Goal: Entertainment & Leisure: Browse casually

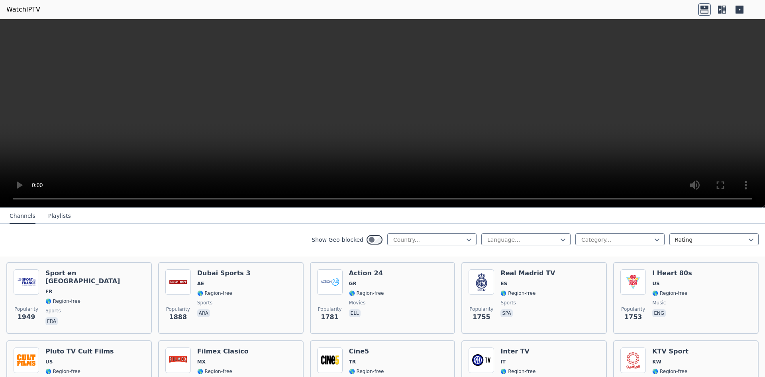
scroll to position [678, 0]
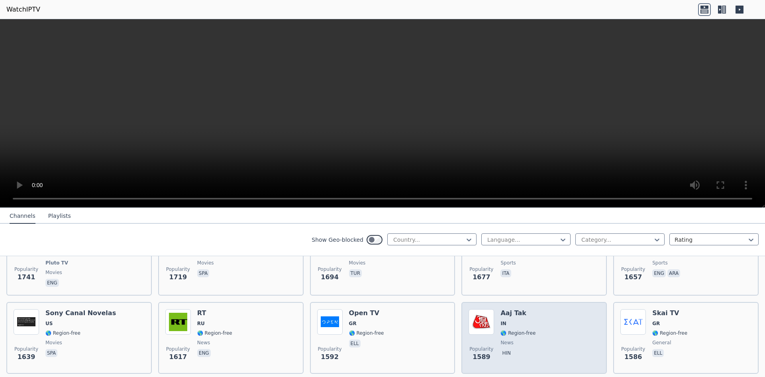
drag, startPoint x: 522, startPoint y: 321, endPoint x: 518, endPoint y: 321, distance: 4.8
click at [522, 321] on div "Aaj Tak IN 🌎 Region-free news hin" at bounding box center [518, 337] width 35 height 57
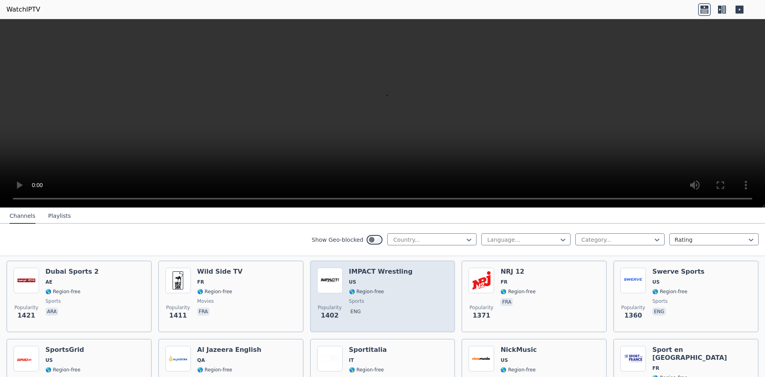
scroll to position [996, 0]
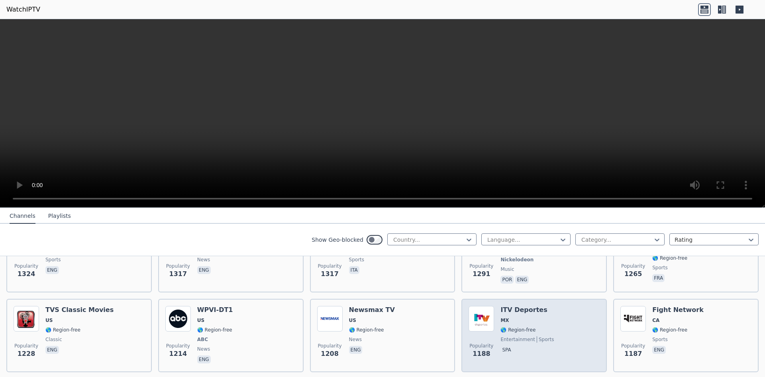
drag, startPoint x: 530, startPoint y: 316, endPoint x: 525, endPoint y: 316, distance: 5.2
click at [528, 317] on span "MX" at bounding box center [527, 320] width 53 height 6
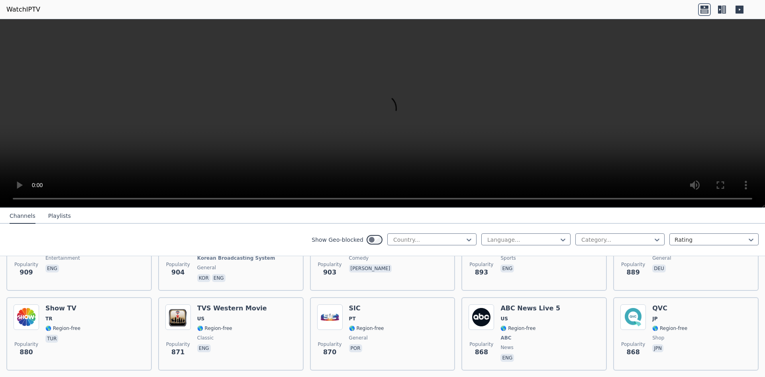
scroll to position [1793, 0]
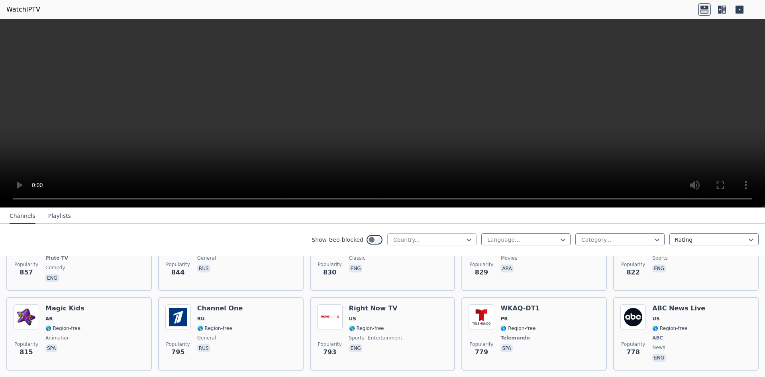
click at [407, 242] on div at bounding box center [429, 240] width 73 height 8
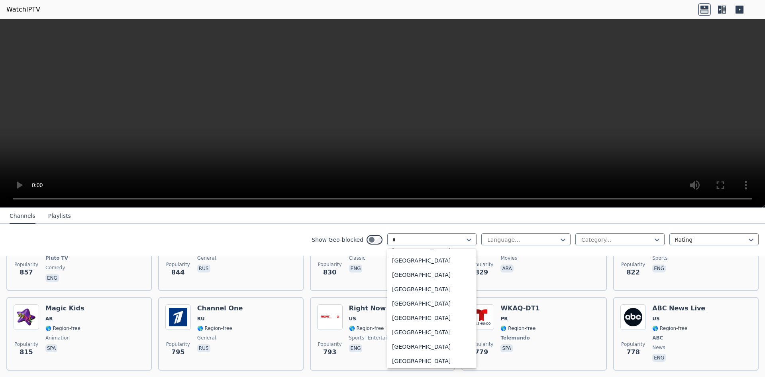
scroll to position [0, 0]
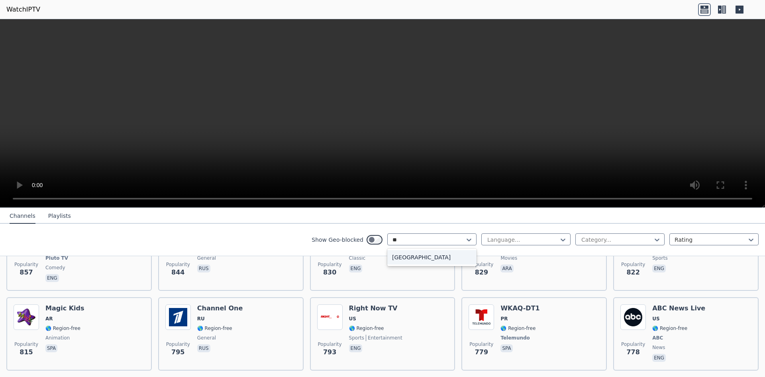
type input "*"
drag, startPoint x: 410, startPoint y: 286, endPoint x: 391, endPoint y: 238, distance: 52.2
click at [391, 235] on div "Country..." at bounding box center [431, 239] width 89 height 12
type input "****"
click at [410, 257] on div "[GEOGRAPHIC_DATA]" at bounding box center [431, 257] width 89 height 14
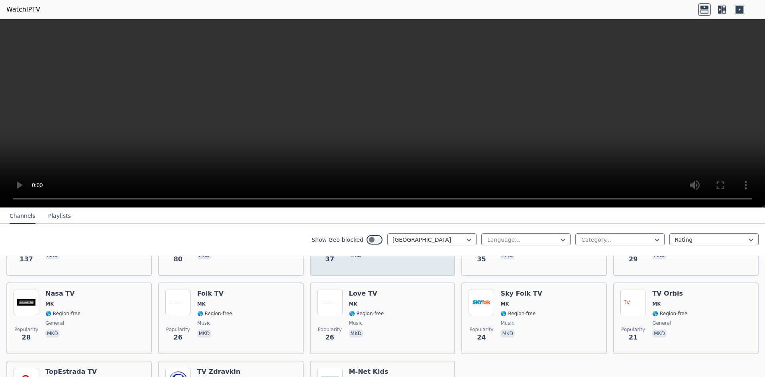
scroll to position [68, 0]
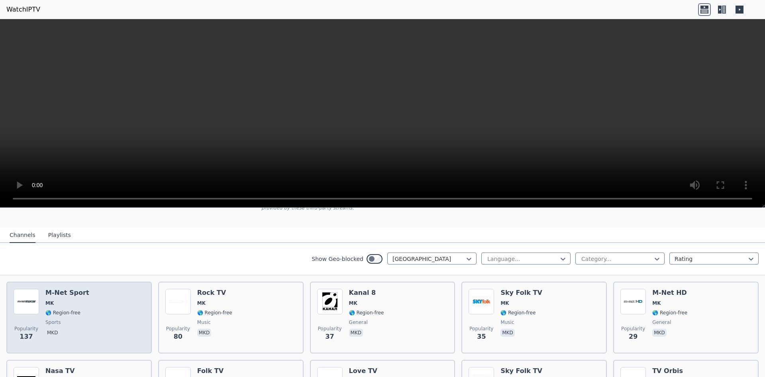
click at [123, 316] on div "Popularity 137 M-Net Sport MK 🌎 Region-free sports mkd" at bounding box center [79, 317] width 131 height 57
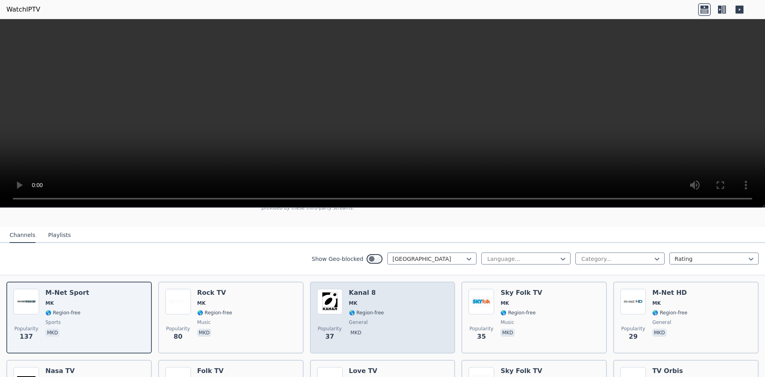
click at [400, 303] on div "Popularity 37 Kanal 8 MK 🌎 Region-free general mkd" at bounding box center [382, 317] width 131 height 57
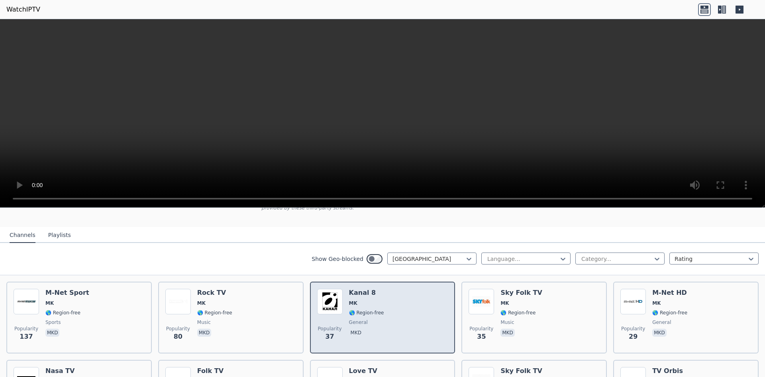
click at [364, 291] on div "Kanal 8 MK 🌎 Region-free general mkd" at bounding box center [366, 317] width 35 height 57
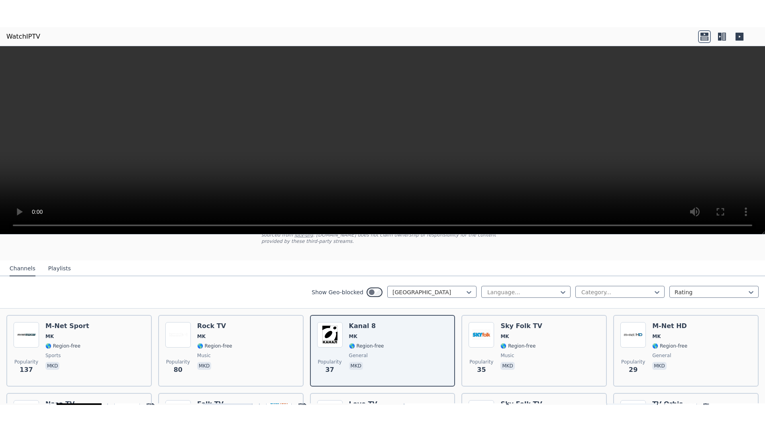
scroll to position [159, 0]
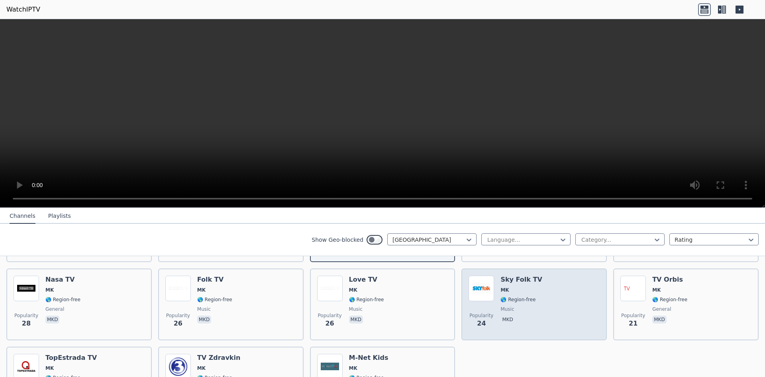
click at [551, 275] on div "Popularity 24 Sky Folk TV MK 🌎 Region-free music mkd" at bounding box center [534, 303] width 131 height 57
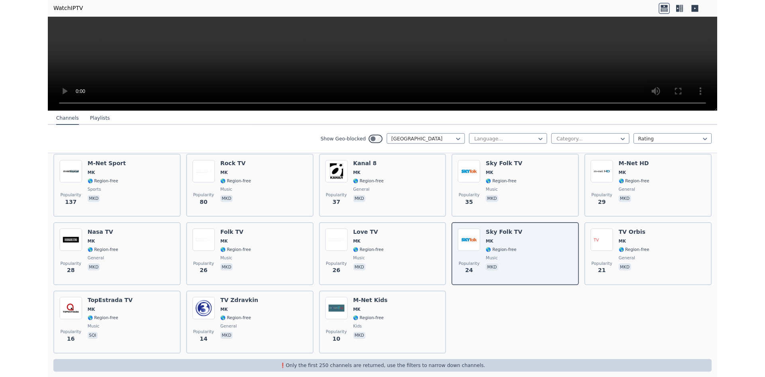
scroll to position [147, 0]
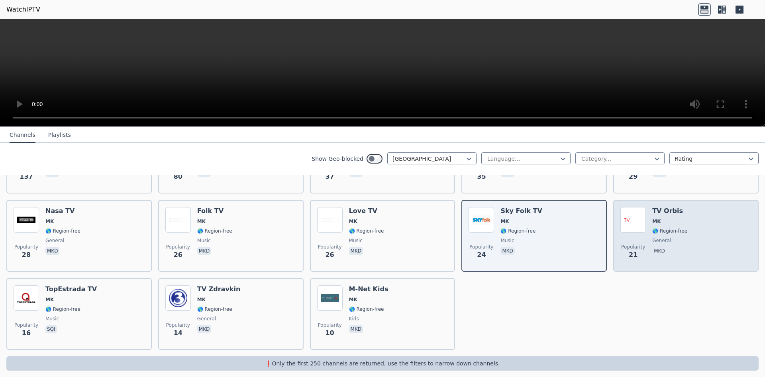
click at [735, 244] on div "Popularity 21 TV Orbis MK 🌎 Region-free general mkd" at bounding box center [686, 235] width 131 height 57
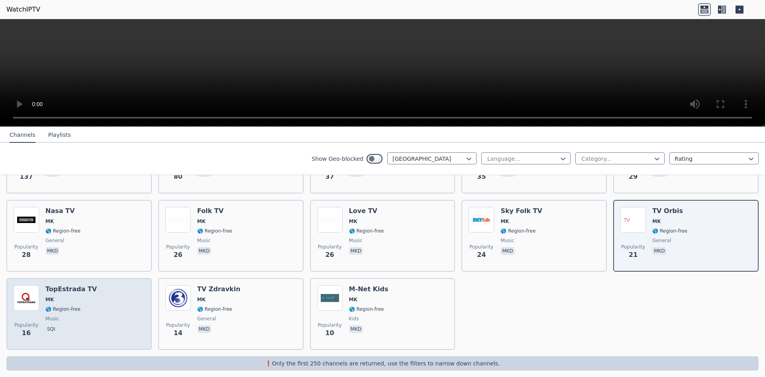
click at [56, 315] on span "music" at bounding box center [52, 318] width 14 height 6
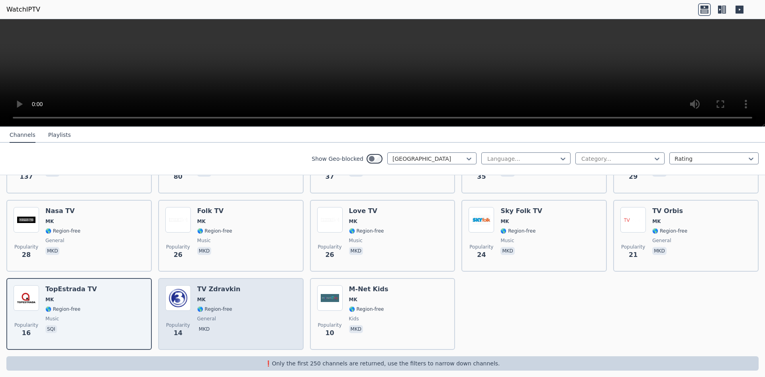
click at [235, 300] on div "Popularity 14 TV Zdravkin MK 🌎 Region-free general mkd" at bounding box center [230, 313] width 131 height 57
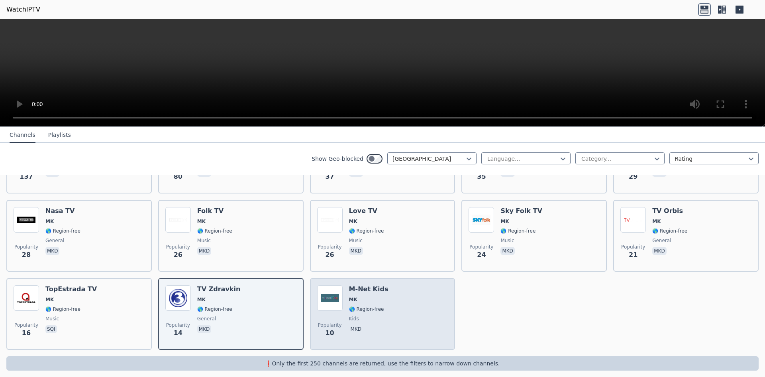
click at [388, 321] on div "Popularity 10 M-Net Kids MK 🌎 Region-free kids mkd" at bounding box center [382, 313] width 131 height 57
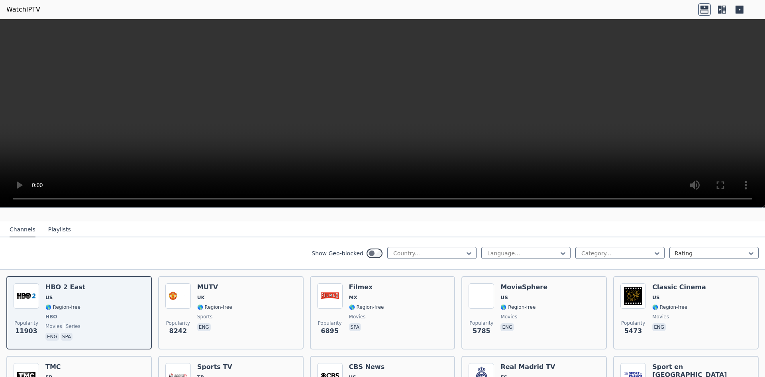
scroll to position [120, 0]
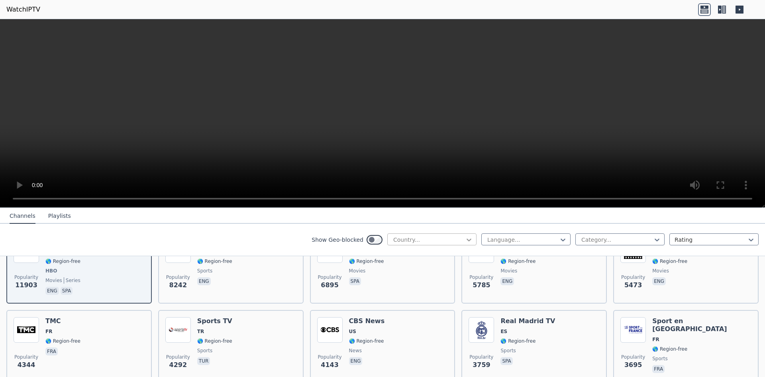
click at [467, 238] on icon at bounding box center [469, 239] width 5 height 3
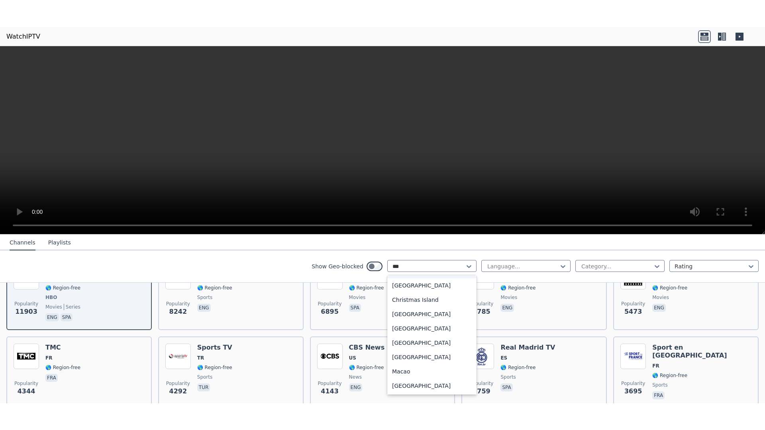
scroll to position [0, 0]
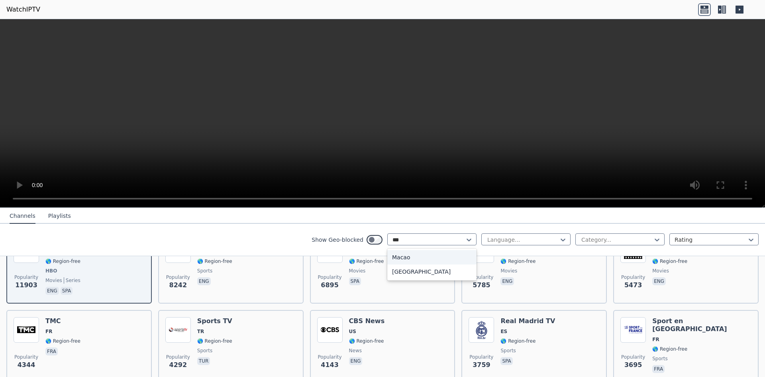
type input "****"
click at [431, 260] on div "[GEOGRAPHIC_DATA]" at bounding box center [431, 257] width 89 height 14
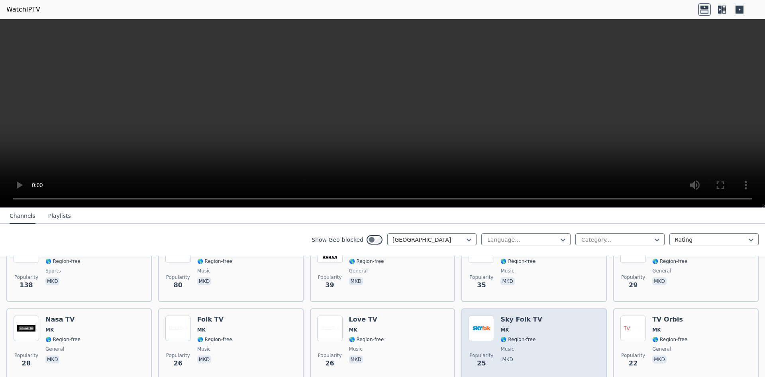
drag, startPoint x: 509, startPoint y: 316, endPoint x: 504, endPoint y: 317, distance: 5.2
click at [509, 317] on div "Sky Folk TV MK 🌎 Region-free music mkd" at bounding box center [521, 343] width 41 height 57
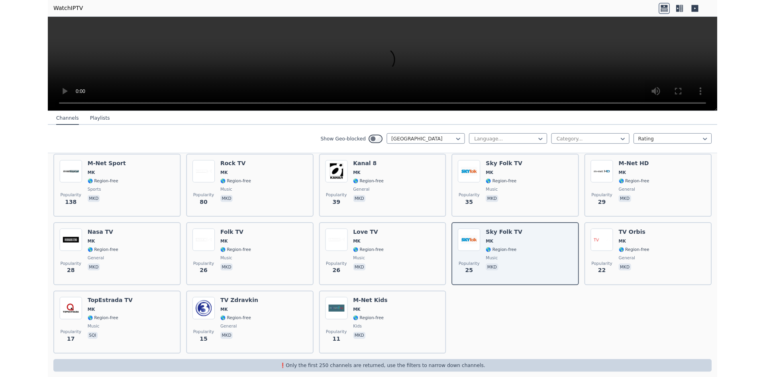
scroll to position [120, 0]
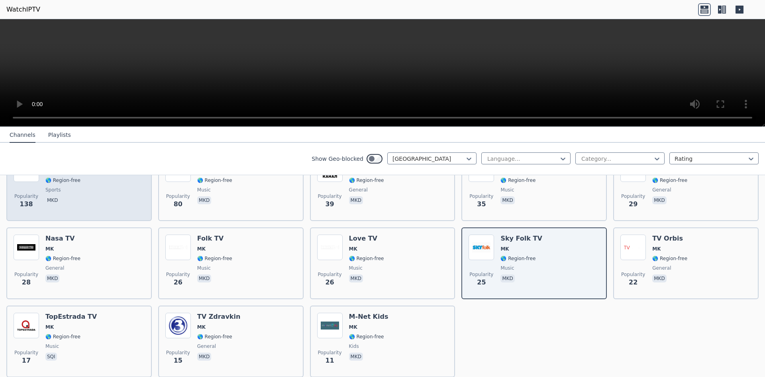
click at [105, 191] on div "Popularity 138 M-Net Sport MK 🌎 Region-free sports mkd" at bounding box center [79, 184] width 131 height 57
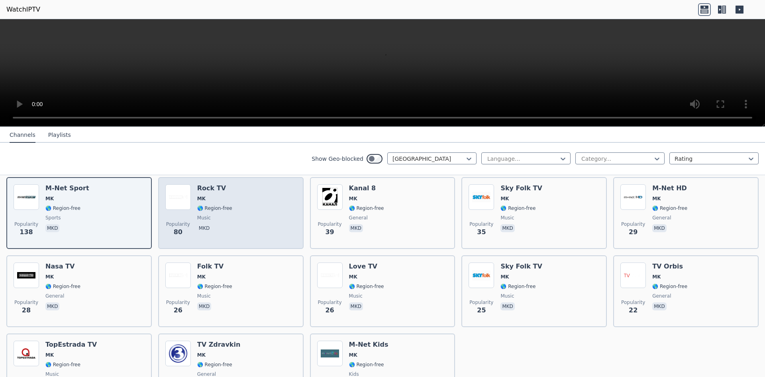
scroll to position [40, 0]
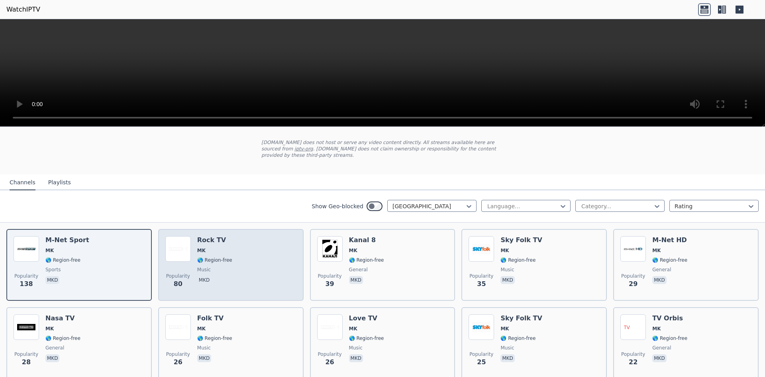
click at [229, 243] on div "Popularity 80 Rock TV MK 🌎 Region-free music mkd" at bounding box center [230, 264] width 131 height 57
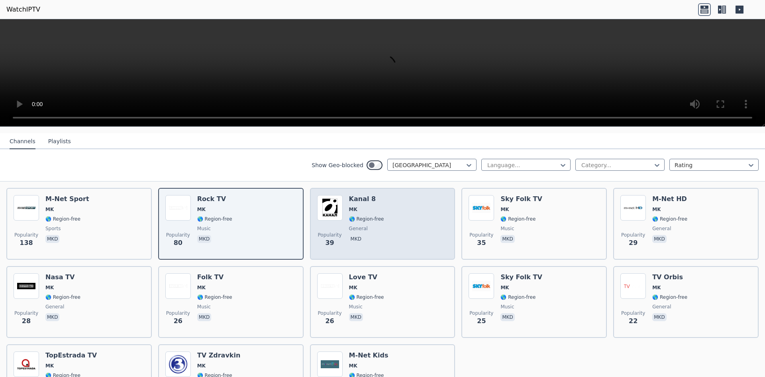
scroll to position [67, 0]
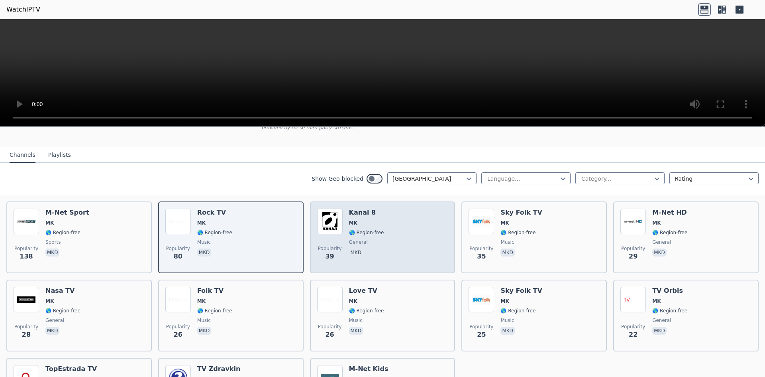
click at [420, 234] on div "Popularity 39 Kanal 8 MK 🌎 Region-free general mkd" at bounding box center [382, 236] width 131 height 57
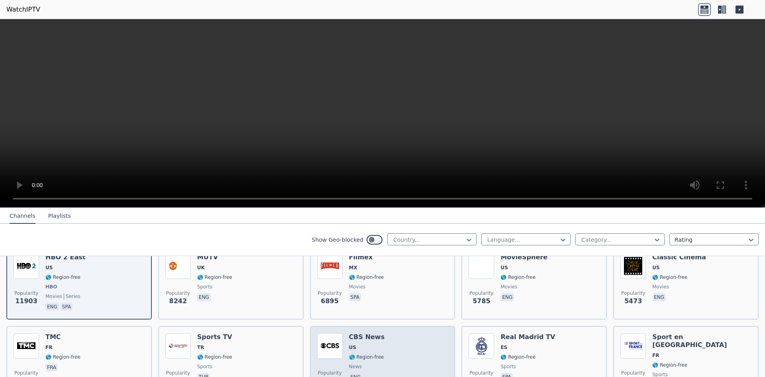
scroll to position [80, 0]
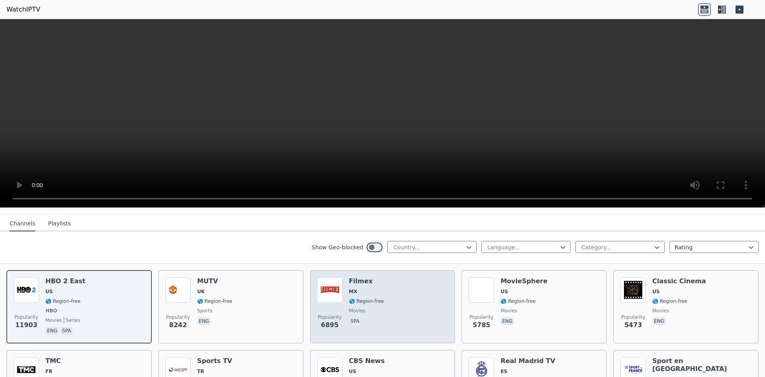
click at [365, 291] on div "Filmex MX 🌎 Region-free movies spa" at bounding box center [366, 306] width 35 height 59
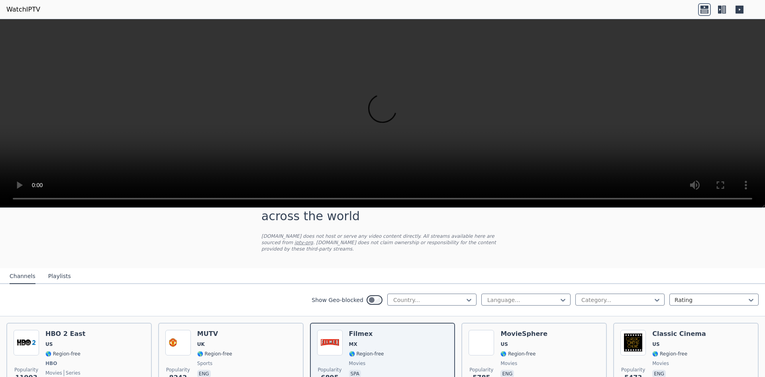
scroll to position [40, 0]
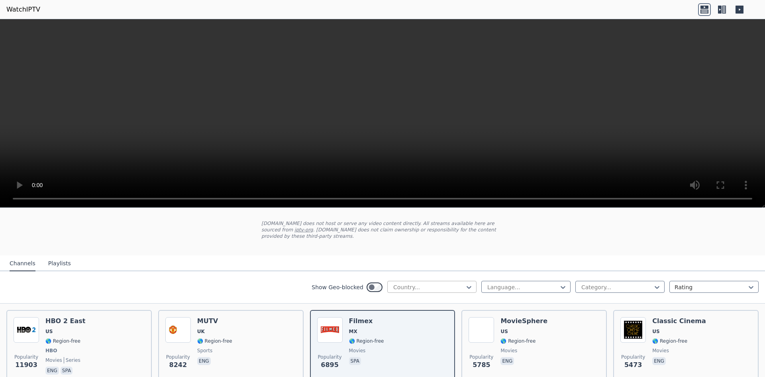
click at [446, 283] on div at bounding box center [429, 287] width 73 height 8
type input "****"
click at [430, 297] on div "[GEOGRAPHIC_DATA]" at bounding box center [431, 304] width 89 height 14
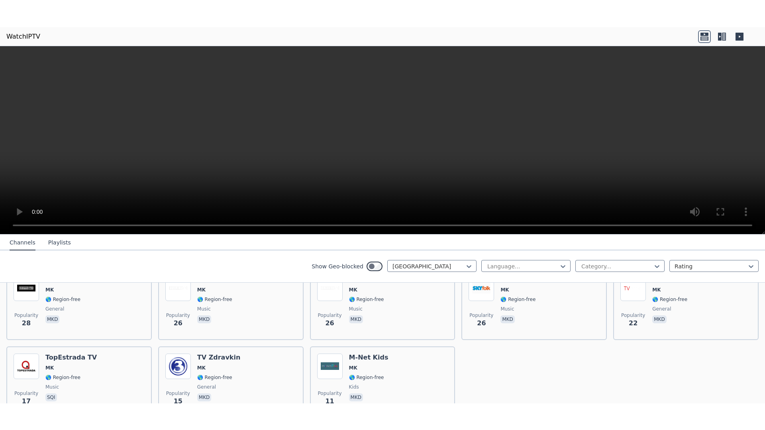
scroll to position [148, 0]
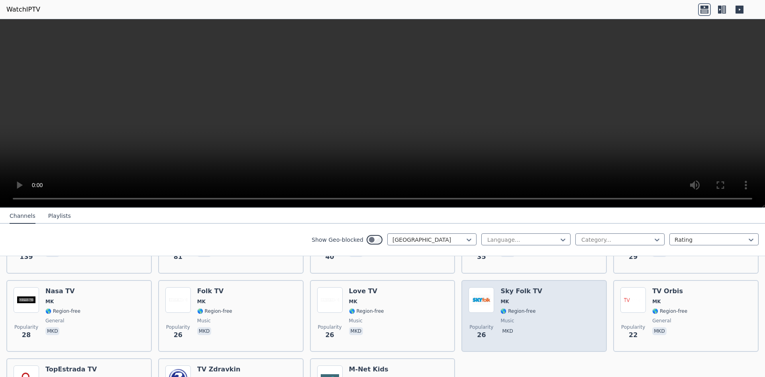
click at [532, 294] on div "Popularity 26 Sky Folk TV MK 🌎 Region-free music mkd" at bounding box center [534, 315] width 131 height 57
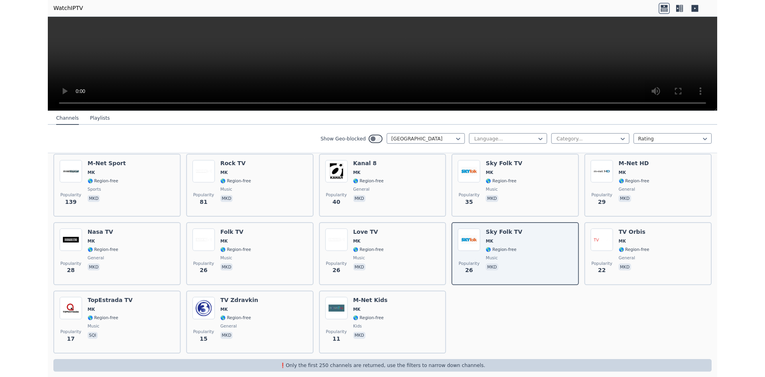
scroll to position [147, 0]
